Goal: Task Accomplishment & Management: Manage account settings

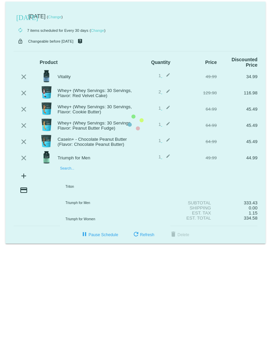
click at [107, 177] on mat-card "[DATE] [DATE] ( Change ) autorenew 7 items scheduled for Every 30 days ( Change…" at bounding box center [135, 123] width 260 height 242
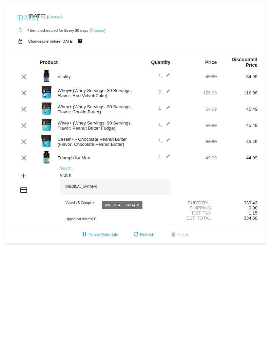
type input "vitam"
click at [88, 186] on div "[MEDICAL_DATA]+K" at bounding box center [115, 187] width 110 height 16
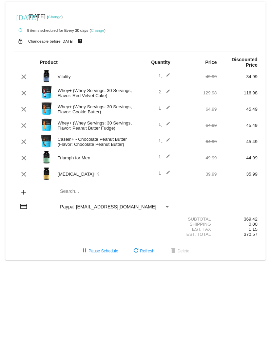
click at [73, 192] on mat-card "[DATE] [DATE] ( Change ) autorenew 8 items scheduled for Every 30 days ( Change…" at bounding box center [135, 131] width 260 height 258
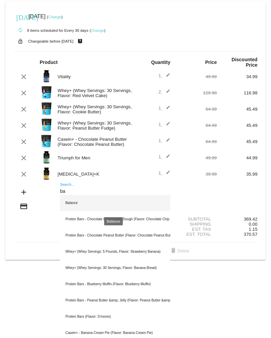
type input "ba"
click at [70, 206] on div "Balance" at bounding box center [115, 203] width 110 height 16
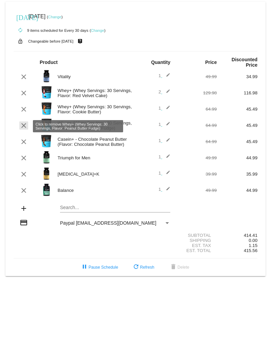
click at [24, 126] on mat-icon "clear" at bounding box center [24, 126] width 8 height 8
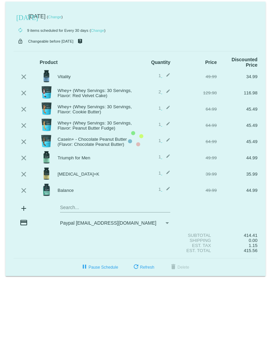
click at [25, 113] on mat-card "[DATE] [DATE] ( Change ) autorenew 9 items scheduled for Every 30 days ( Change…" at bounding box center [135, 139] width 260 height 275
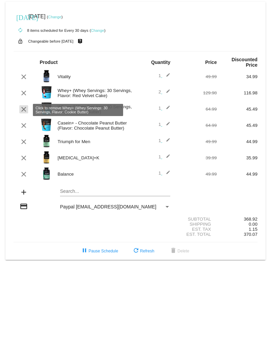
click at [21, 109] on mat-icon "clear" at bounding box center [24, 109] width 8 height 8
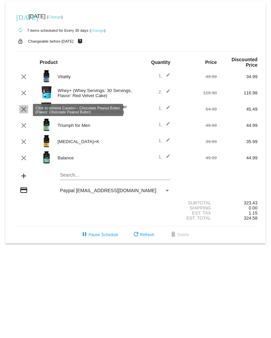
click at [27, 110] on mat-icon "clear" at bounding box center [24, 109] width 8 height 8
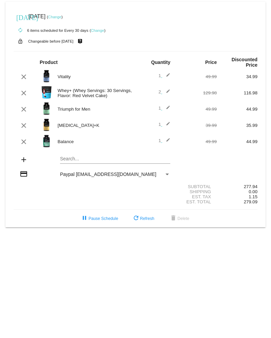
click at [80, 160] on mat-card "[DATE] [DATE] ( Change ) autorenew 6 items scheduled for Every 30 days ( Change…" at bounding box center [135, 115] width 260 height 226
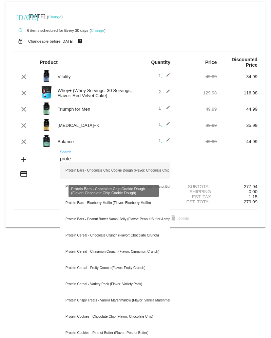
type input "prote"
click at [94, 169] on div "Protein Bars - Chocolate Chip Cookie Dough (Flavor: Chocolate Chip Cookie Dough)" at bounding box center [115, 171] width 110 height 16
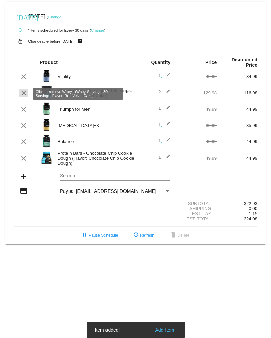
click at [21, 93] on mat-icon "clear" at bounding box center [24, 93] width 8 height 8
